Goal: Information Seeking & Learning: Learn about a topic

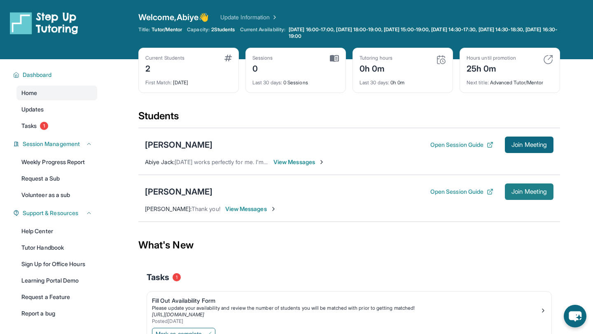
click at [505, 189] on button "Join Meeting" at bounding box center [529, 192] width 49 height 16
click at [515, 194] on span "Join Meeting" at bounding box center [528, 191] width 35 height 5
click at [54, 248] on link "Tutor Handbook" at bounding box center [56, 247] width 81 height 15
click at [75, 106] on link "Updates" at bounding box center [56, 109] width 81 height 15
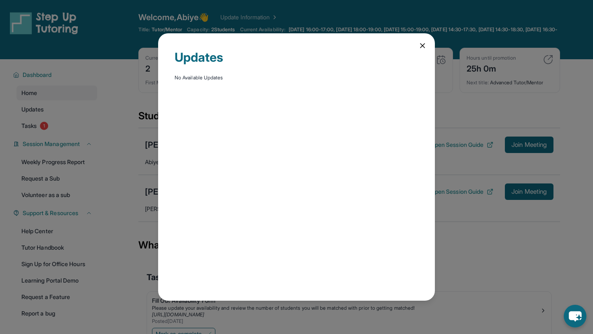
click at [421, 49] on icon at bounding box center [422, 46] width 8 height 8
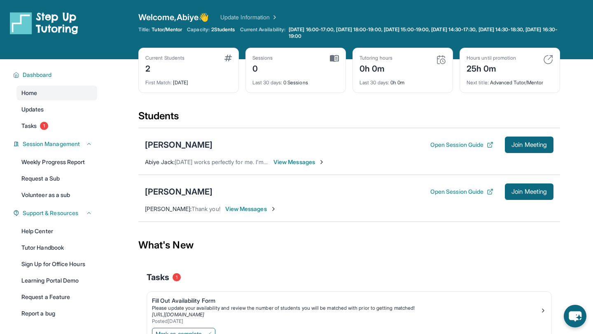
click at [166, 142] on div "[PERSON_NAME]" at bounding box center [179, 145] width 68 height 12
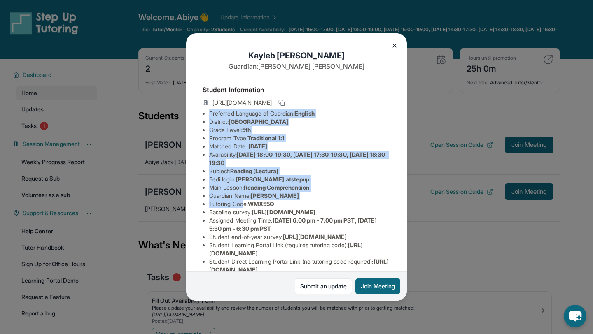
drag, startPoint x: 208, startPoint y: 114, endPoint x: 245, endPoint y: 207, distance: 100.0
click at [245, 207] on ul "Preferred Language of Guardian: English District: [GEOGRAPHIC_DATA] District Gr…" at bounding box center [297, 196] width 188 height 173
click at [245, 207] on li "Tutoring Code : WMX55Q" at bounding box center [299, 204] width 181 height 8
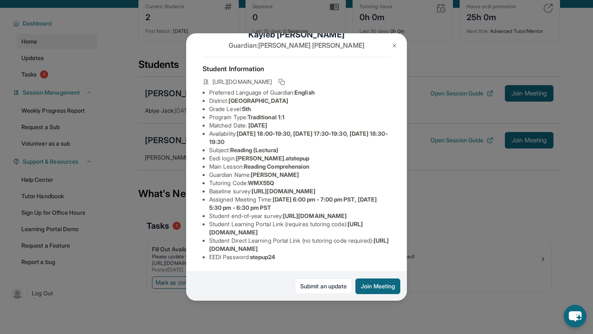
scroll to position [59, 0]
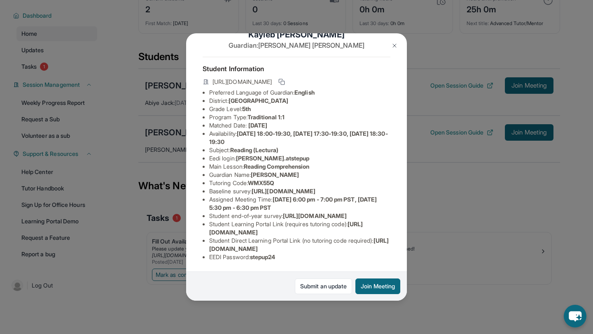
click at [457, 263] on div "[PERSON_NAME] Guardian: [PERSON_NAME] Student Information [URL][DOMAIN_NAME] Pr…" at bounding box center [296, 167] width 593 height 334
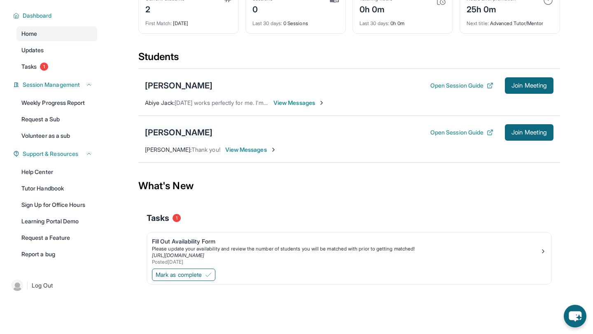
click at [186, 131] on div "[PERSON_NAME]" at bounding box center [179, 133] width 68 height 12
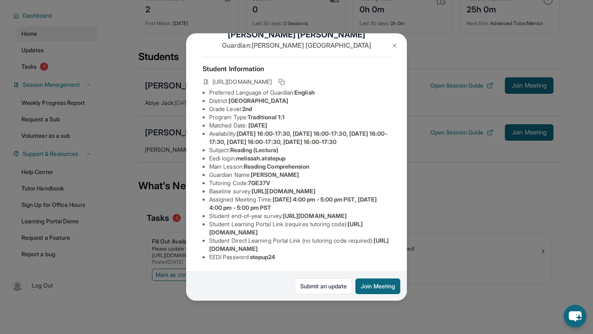
scroll to position [83, 0]
click at [457, 244] on div "[PERSON_NAME] Guardian: [PERSON_NAME] Student Information [URL][DOMAIN_NAME] Pr…" at bounding box center [296, 167] width 593 height 334
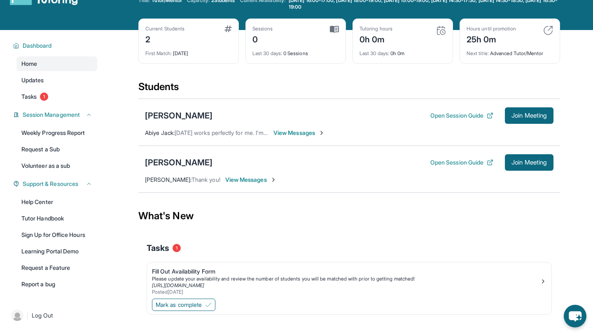
scroll to position [59, 0]
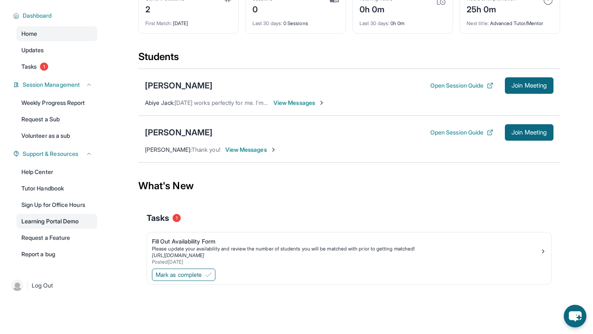
click at [57, 222] on link "Learning Portal Demo" at bounding box center [56, 221] width 81 height 15
